Goal: Information Seeking & Learning: Learn about a topic

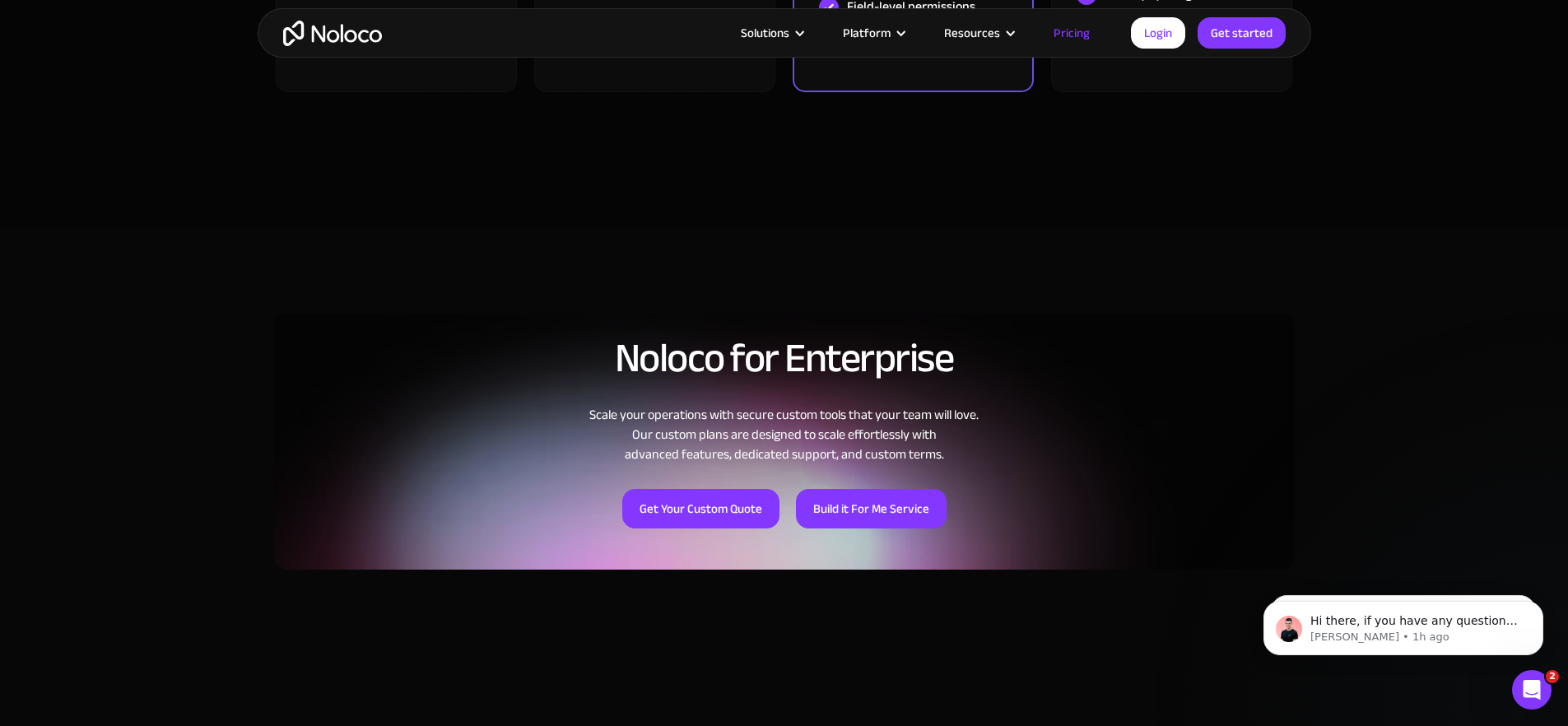
scroll to position [979, 0]
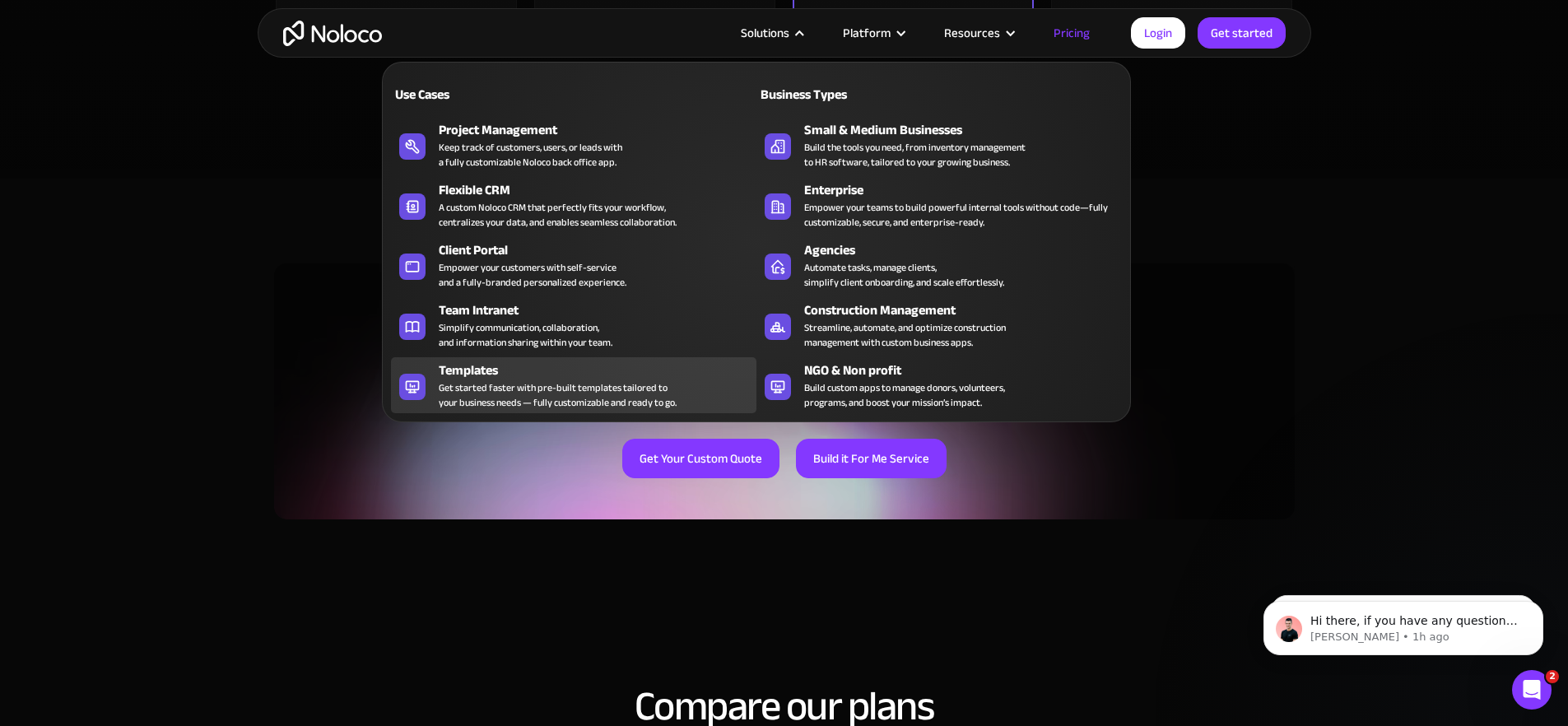
click at [527, 395] on div "Get started faster with pre-built templates tailored to your business needs — f…" at bounding box center [558, 395] width 238 height 29
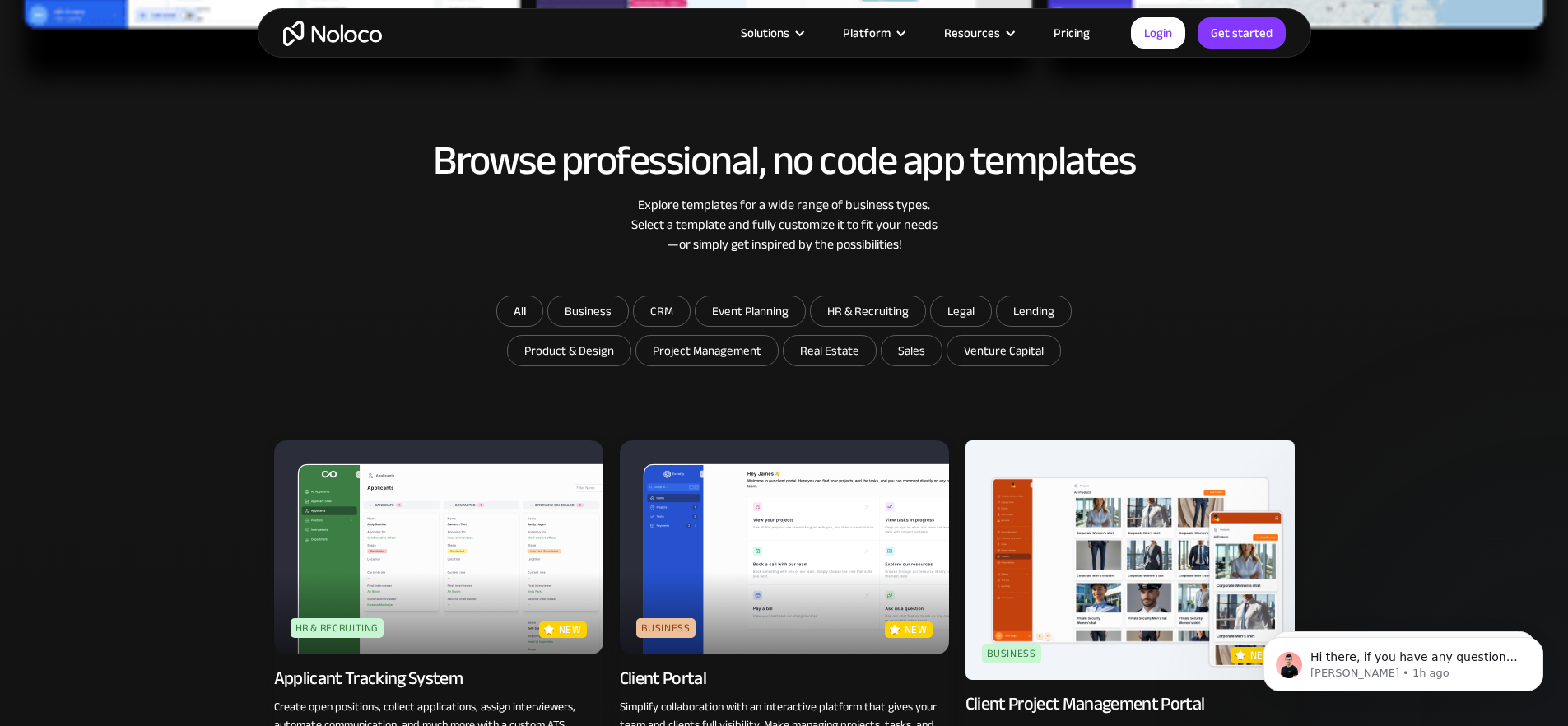
scroll to position [866, 0]
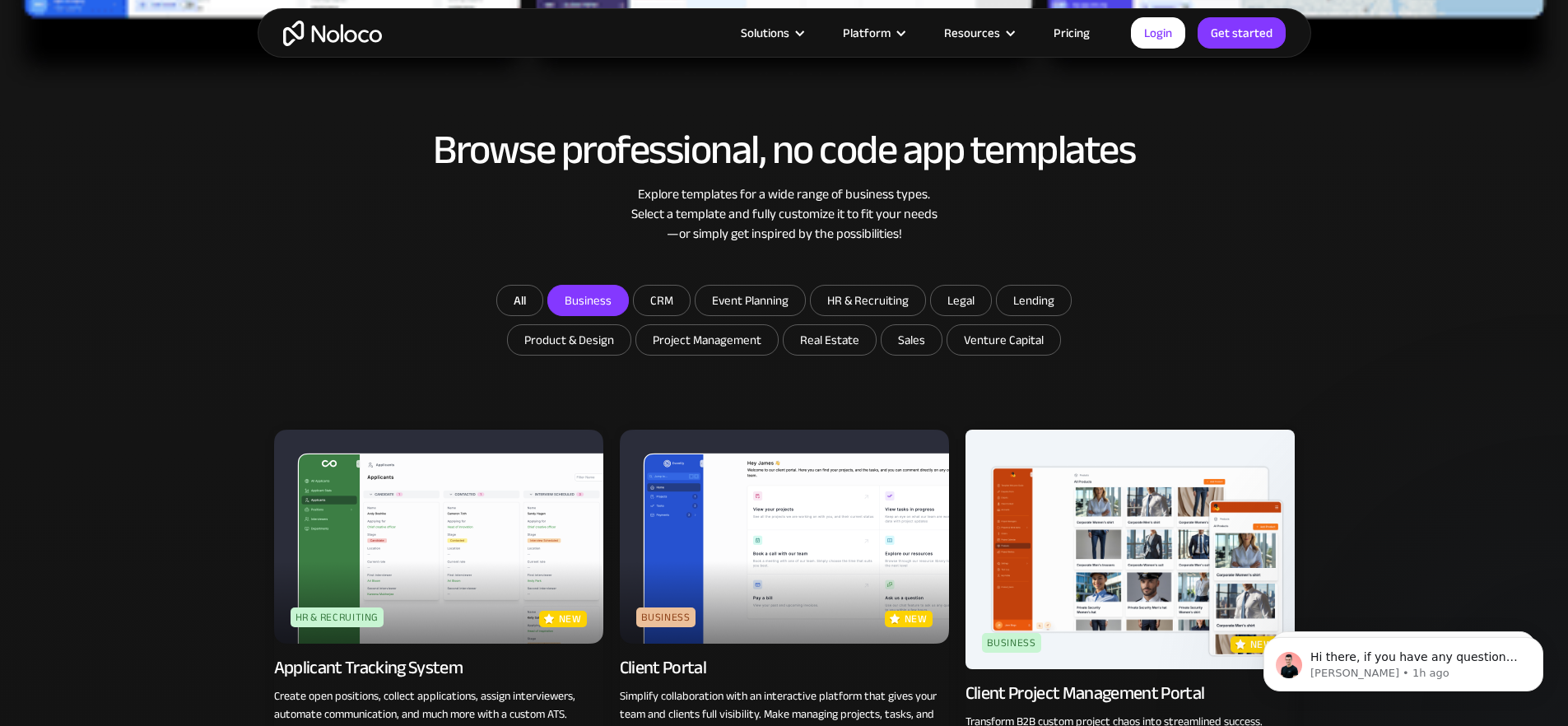
click at [601, 291] on input "Business" at bounding box center [588, 299] width 80 height 29
checkbox input "true"
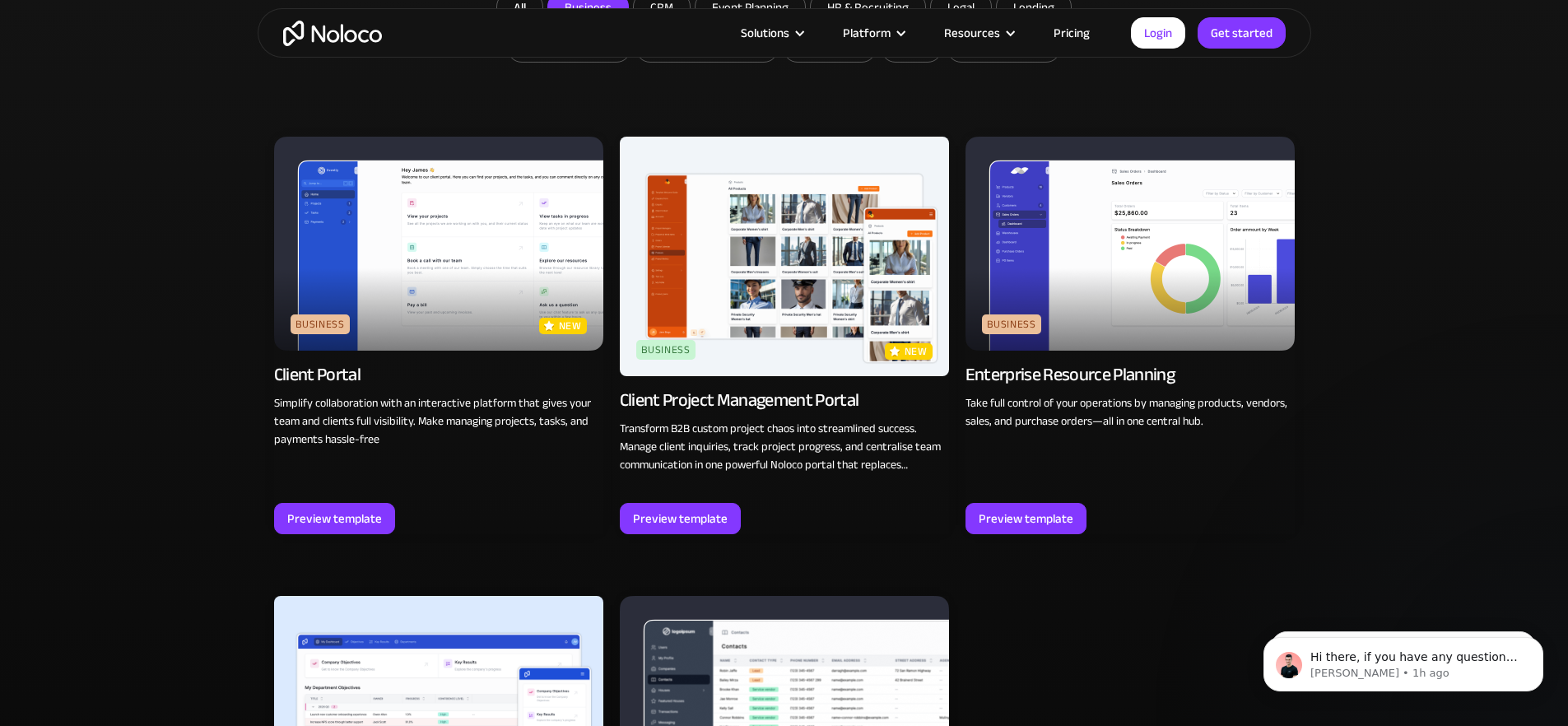
scroll to position [1139, 0]
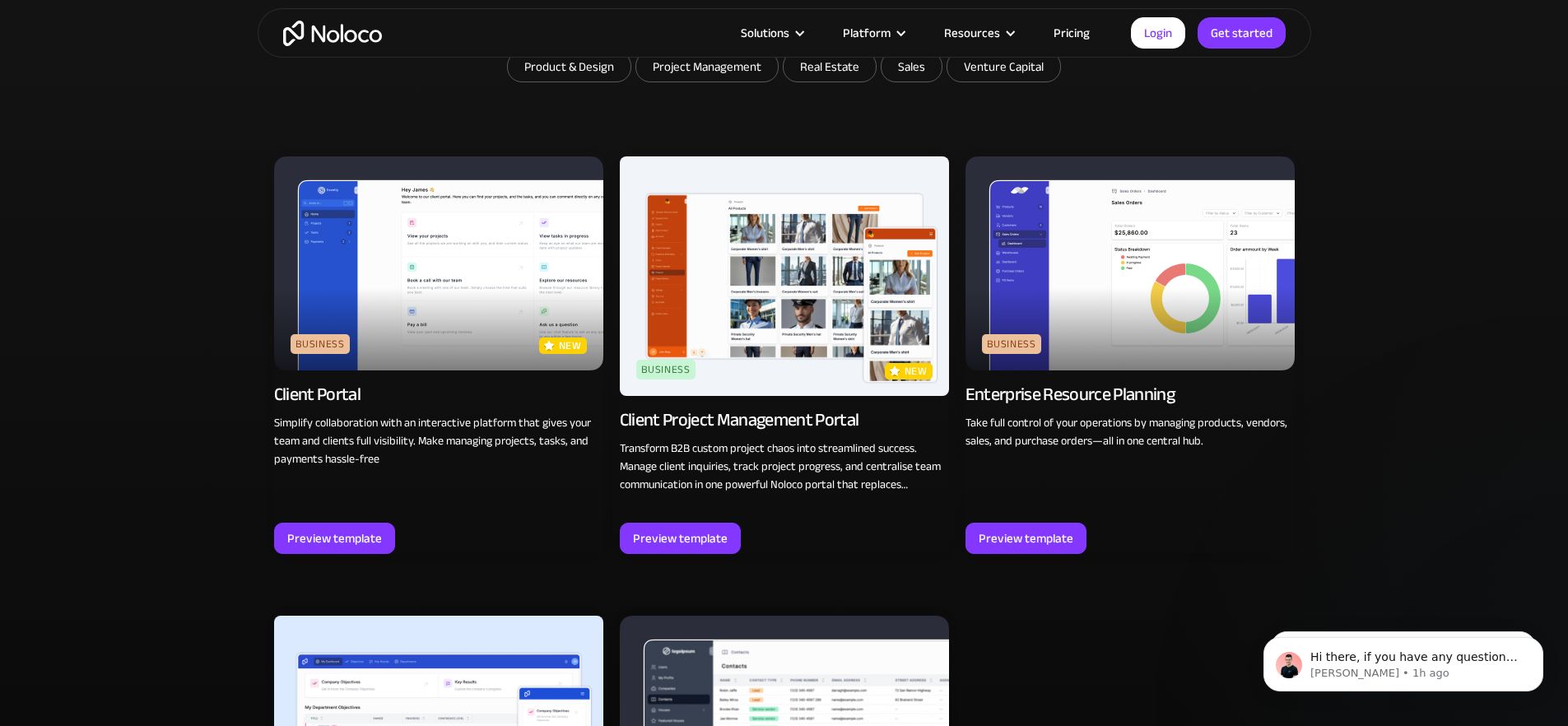
click at [1172, 254] on img at bounding box center [1130, 263] width 330 height 214
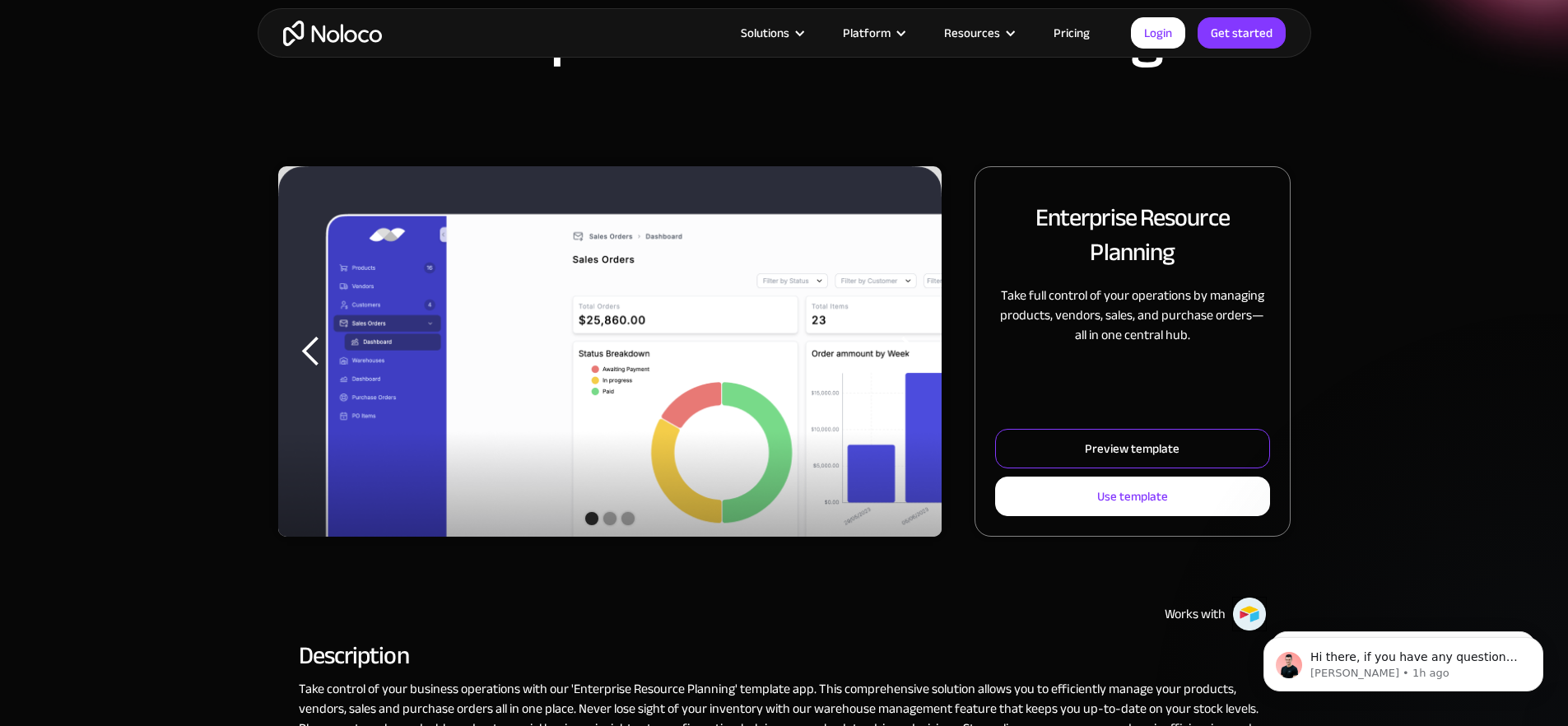
click at [1103, 459] on div "Preview template" at bounding box center [1132, 449] width 95 height 21
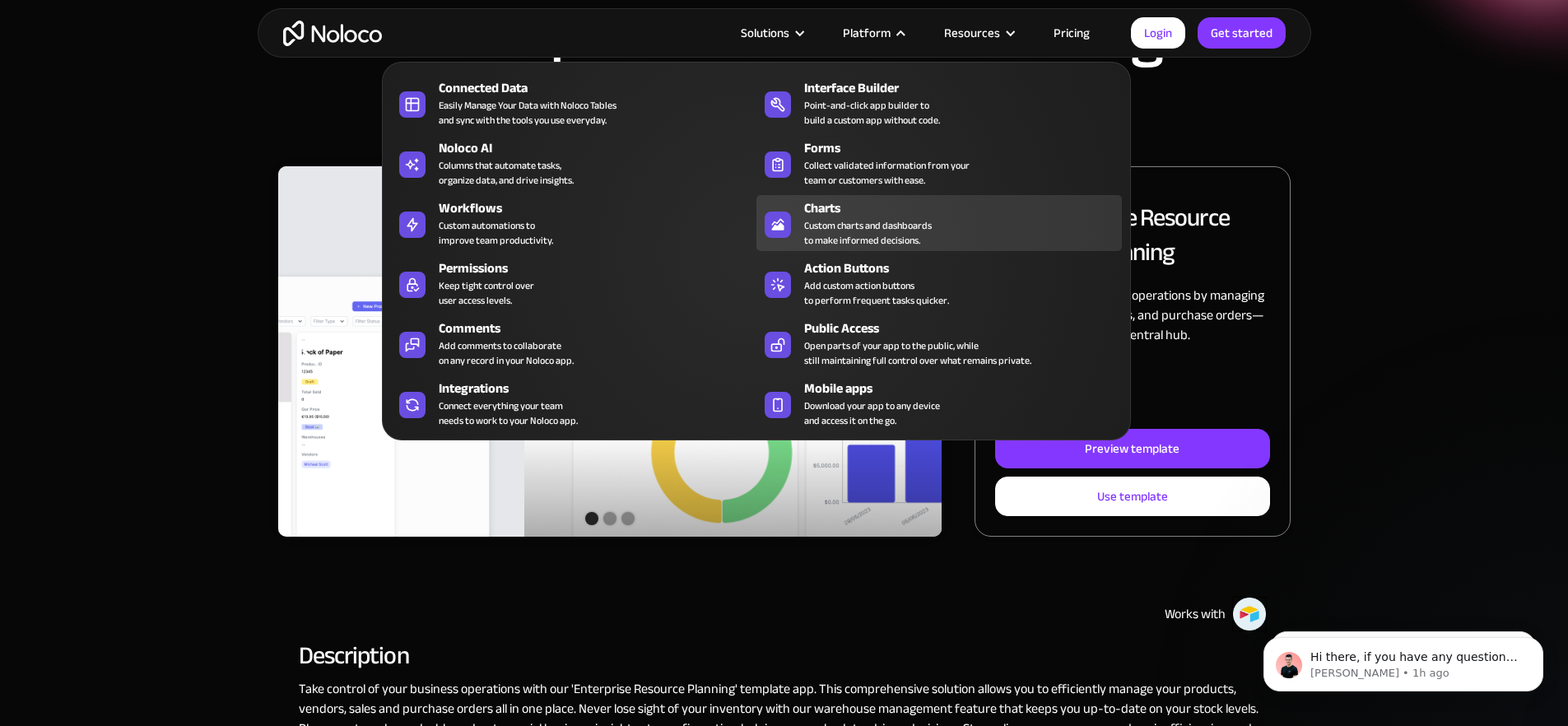
click at [855, 210] on div "Charts" at bounding box center [967, 208] width 325 height 20
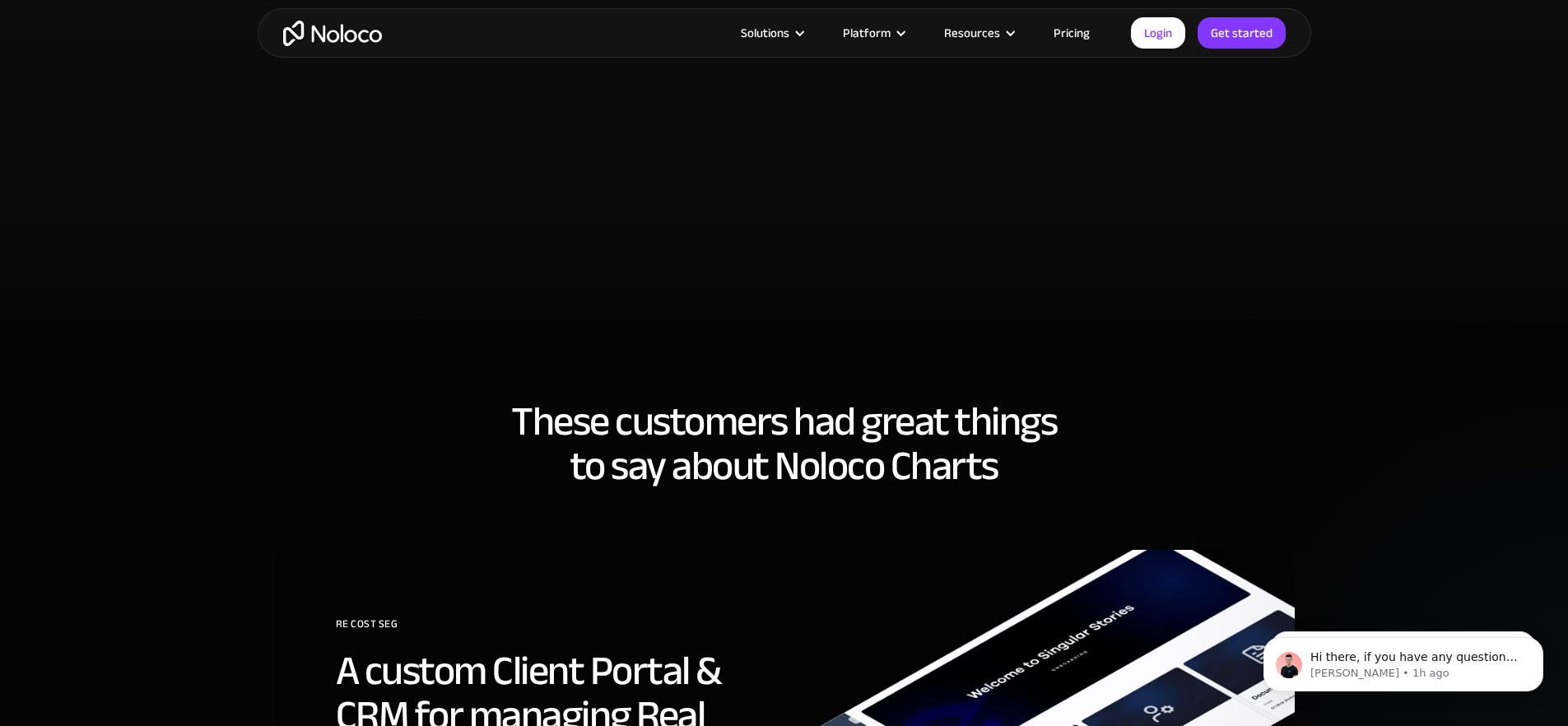
scroll to position [3610, 0]
